Goal: Information Seeking & Learning: Check status

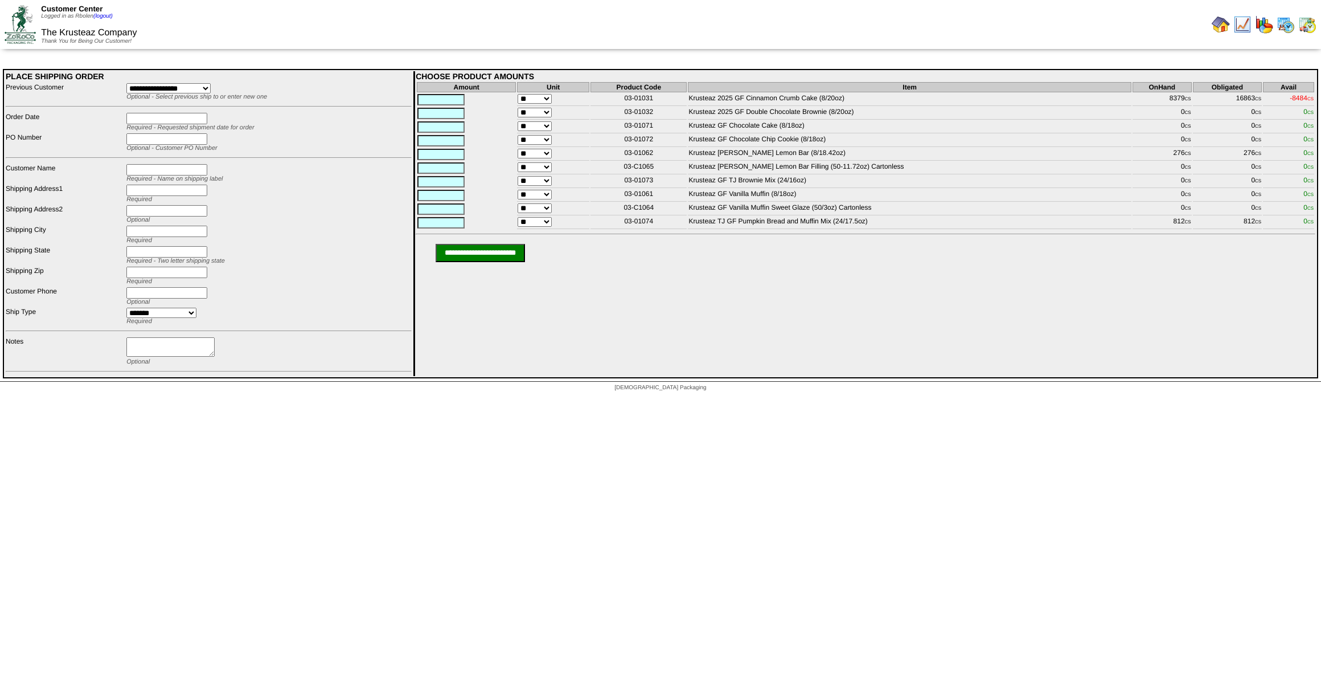
click at [1219, 28] on img at bounding box center [1221, 24] width 18 height 18
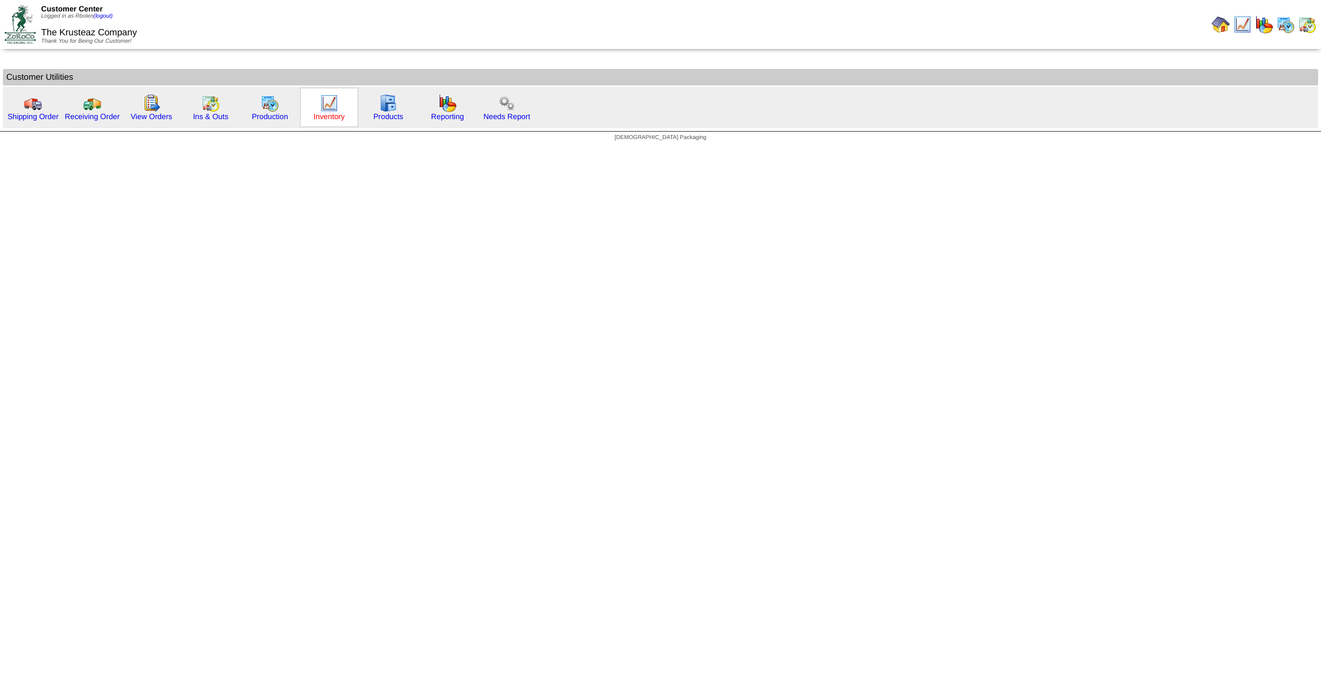
click at [326, 113] on link "Inventory" at bounding box center [329, 116] width 31 height 9
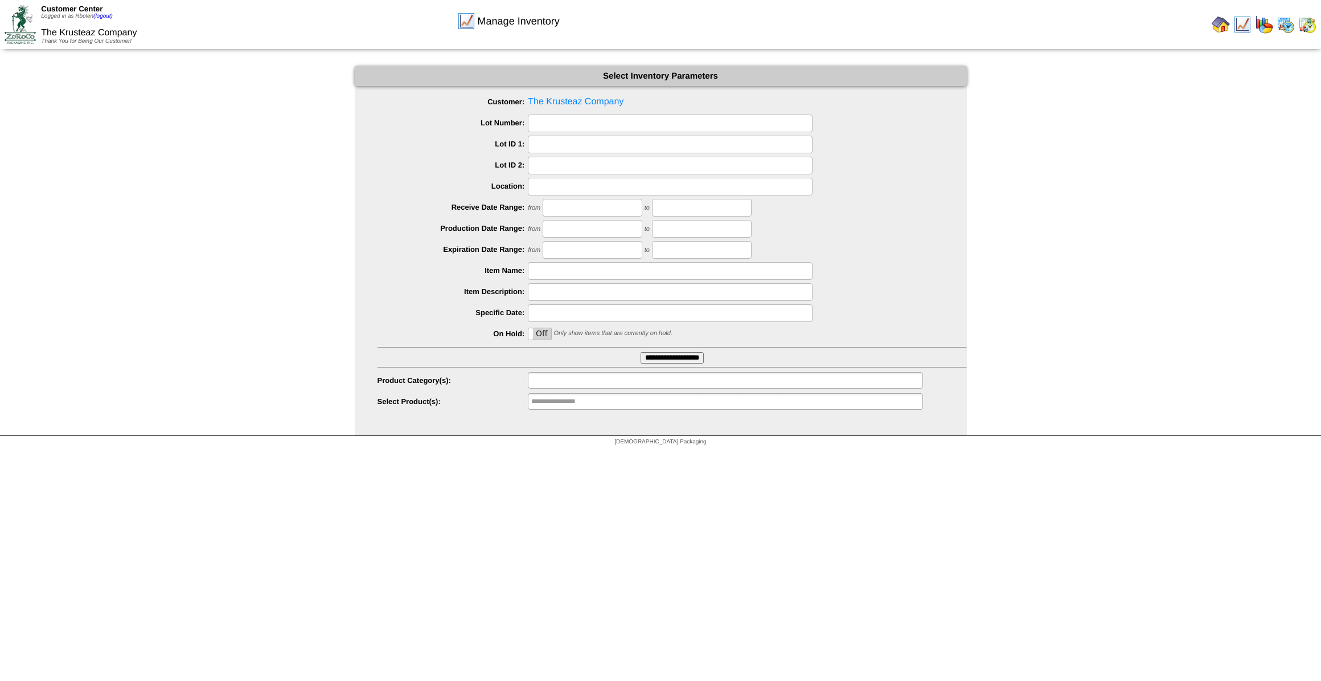
click at [592, 387] on li at bounding box center [567, 379] width 73 height 15
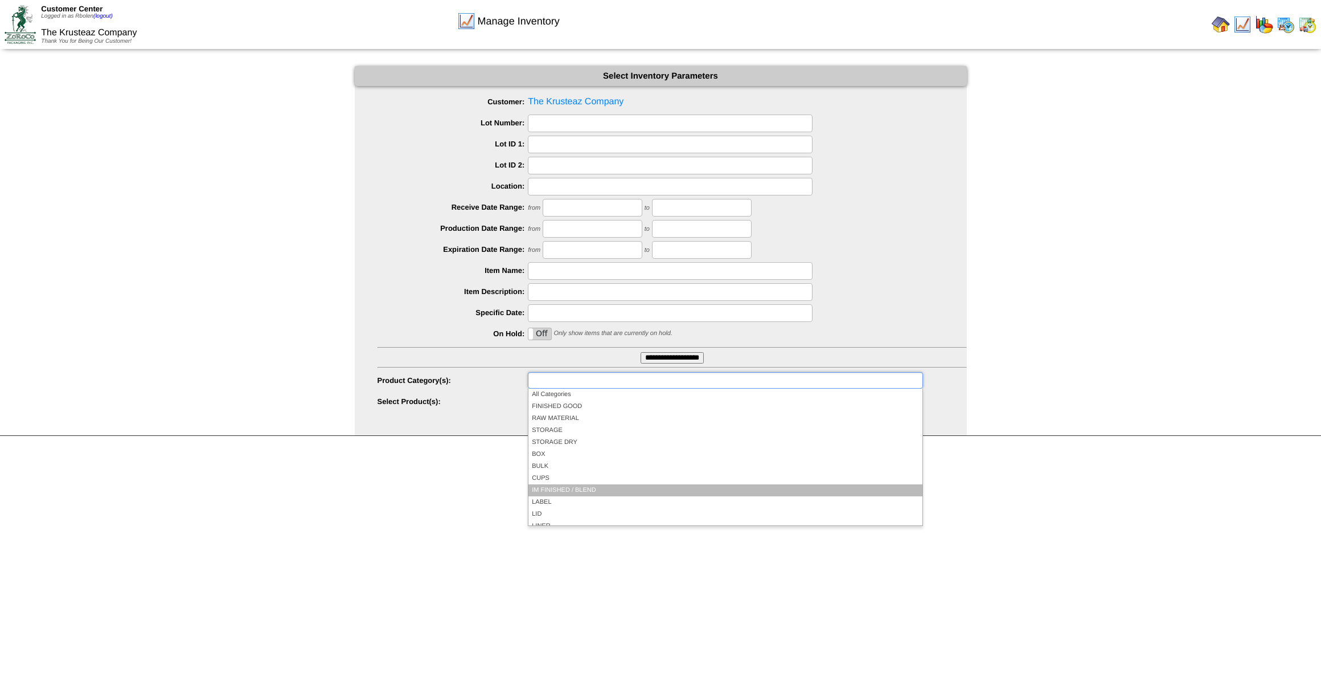
click at [592, 491] on li "IM FINISHED / BLEND" at bounding box center [725, 490] width 394 height 12
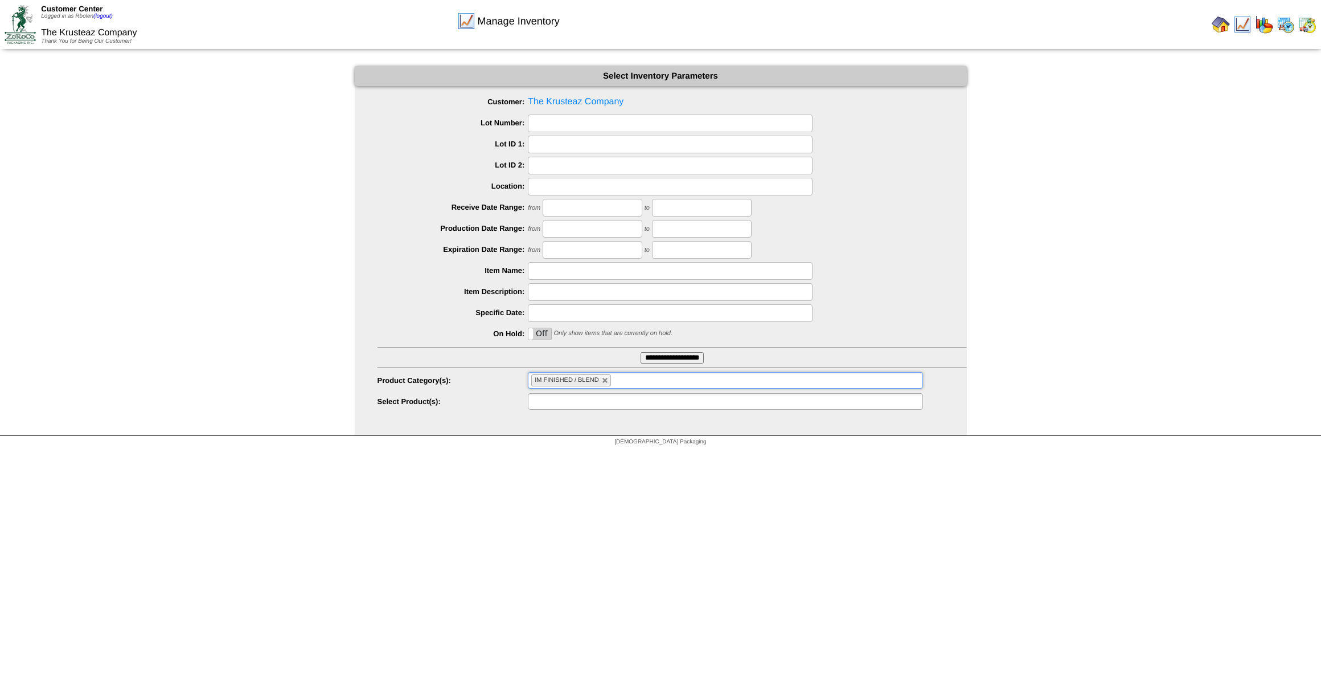
click at [634, 399] on ul at bounding box center [725, 401] width 395 height 17
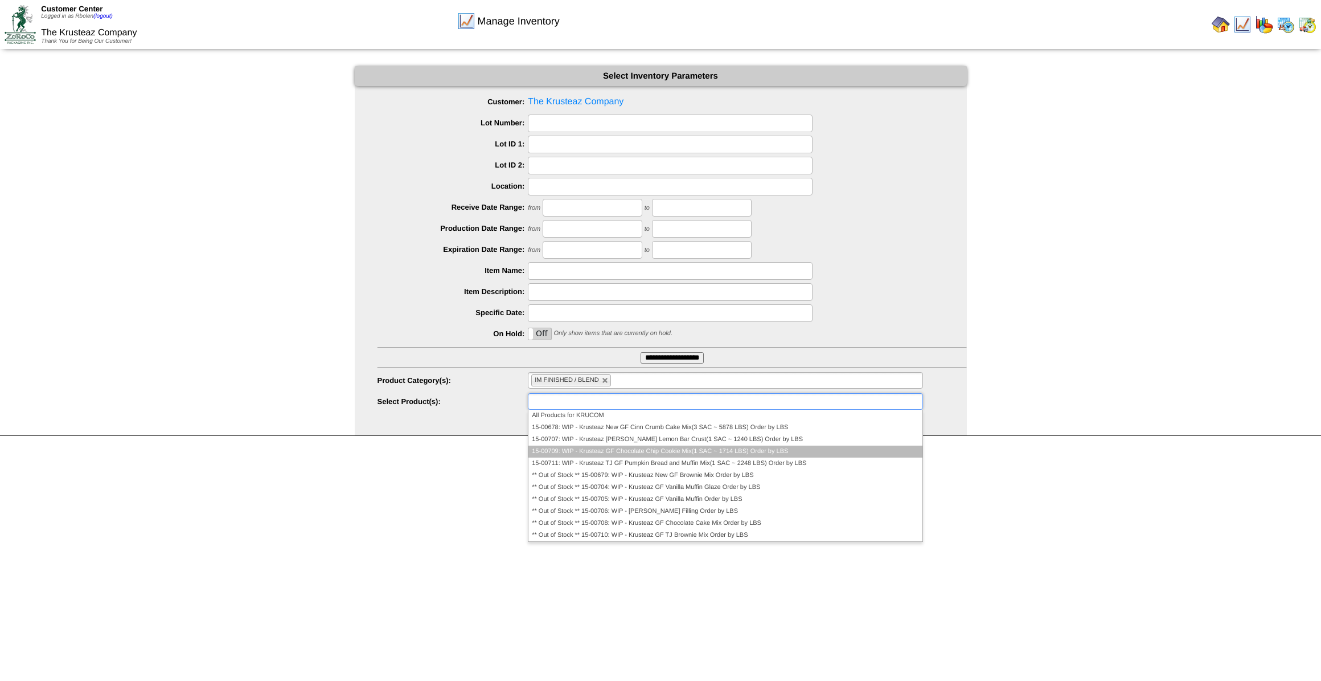
click at [657, 456] on li "15-00709: WIP - Krusteaz GF Chocolate Chip Cookie Mix(1 SAC ~ 1714 LBS) Order b…" at bounding box center [725, 451] width 394 height 12
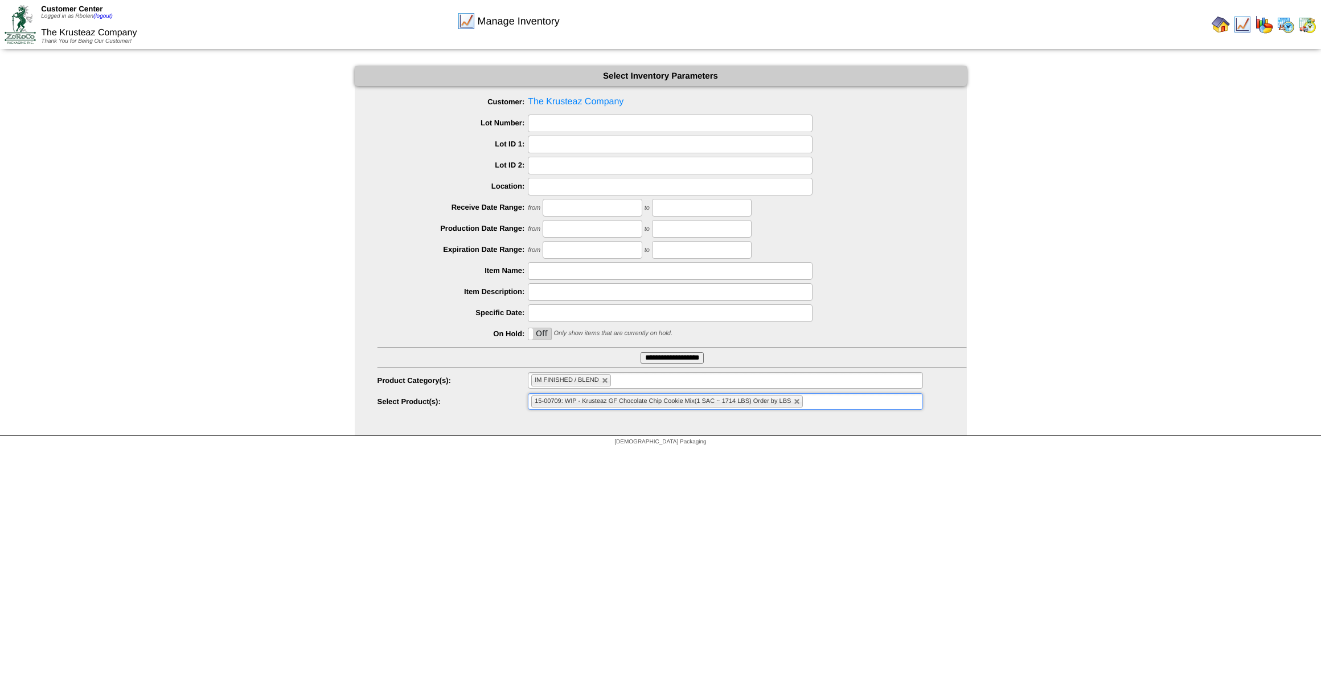
click at [663, 362] on input "**********" at bounding box center [672, 357] width 63 height 11
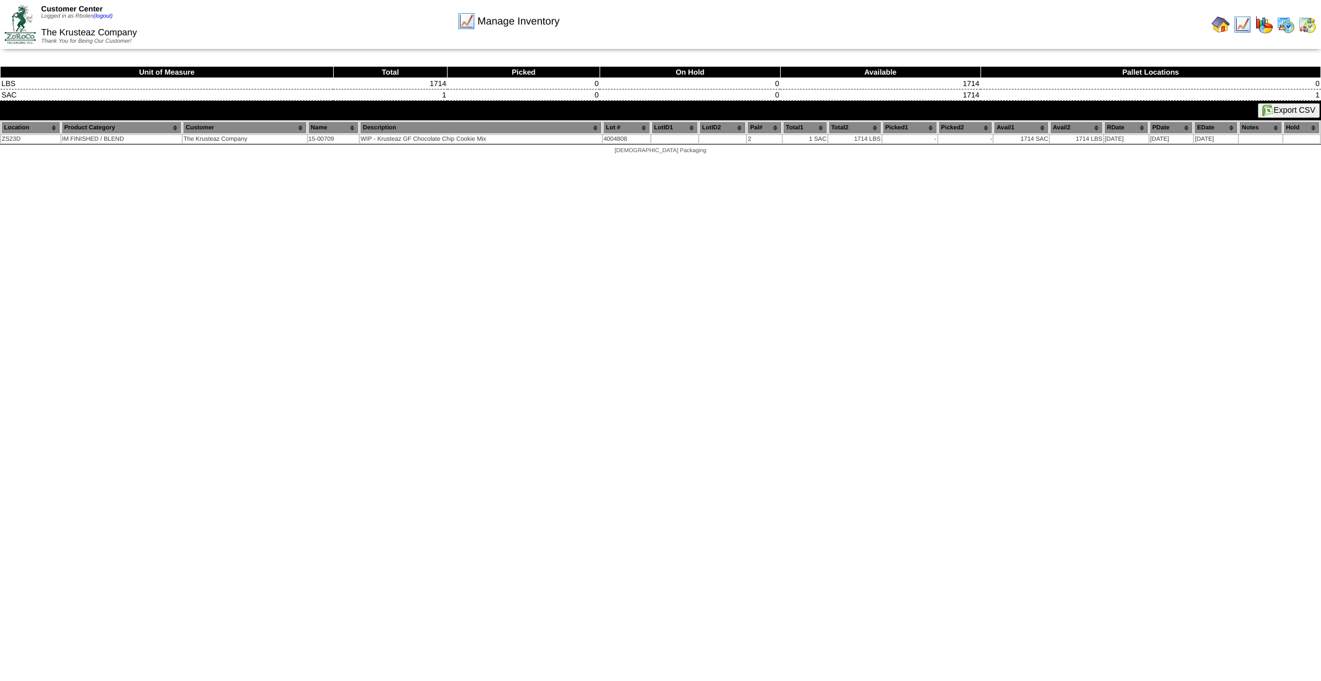
click at [575, 160] on html "Customer Center Logged in as Rbolen (logout) The Krusteaz Company Thank You for…" at bounding box center [660, 80] width 1321 height 160
